Goal: Task Accomplishment & Management: Use online tool/utility

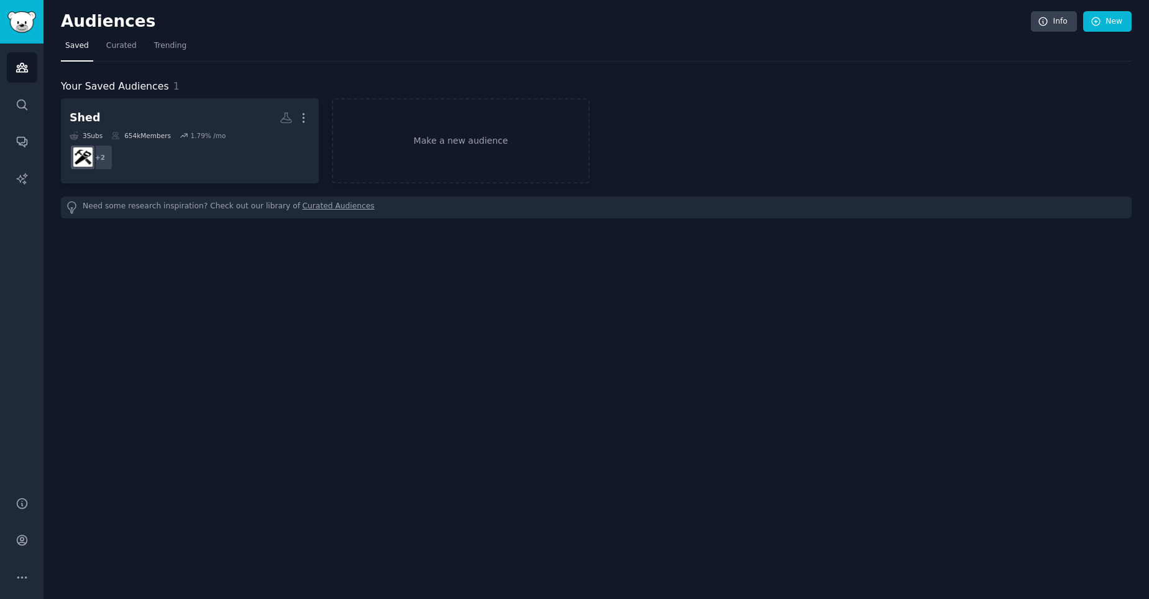
click at [456, 140] on link "Make a new audience" at bounding box center [461, 140] width 258 height 85
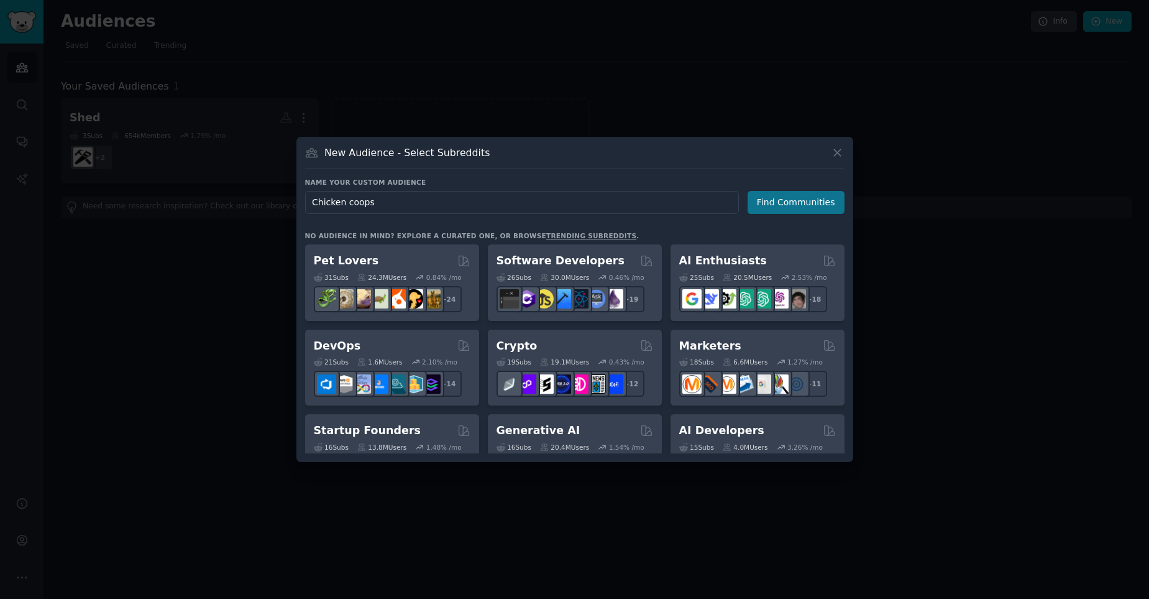
type input "Chicken coops"
click at [786, 195] on button "Find Communities" at bounding box center [796, 202] width 97 height 23
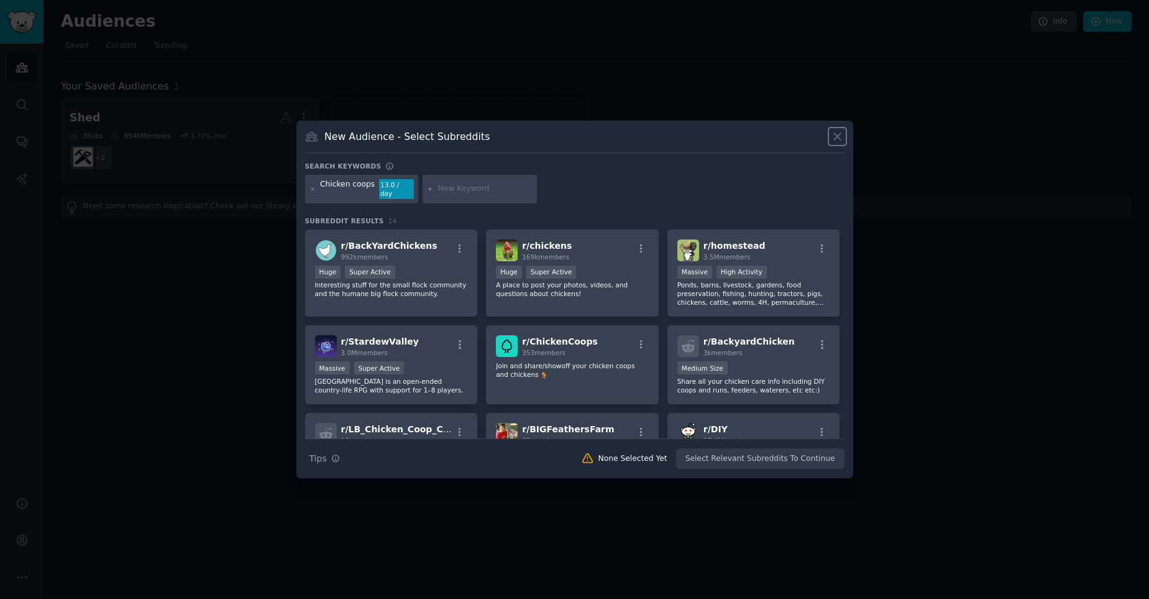
click at [842, 143] on icon at bounding box center [837, 136] width 13 height 13
